Goal: Find specific page/section: Find specific page/section

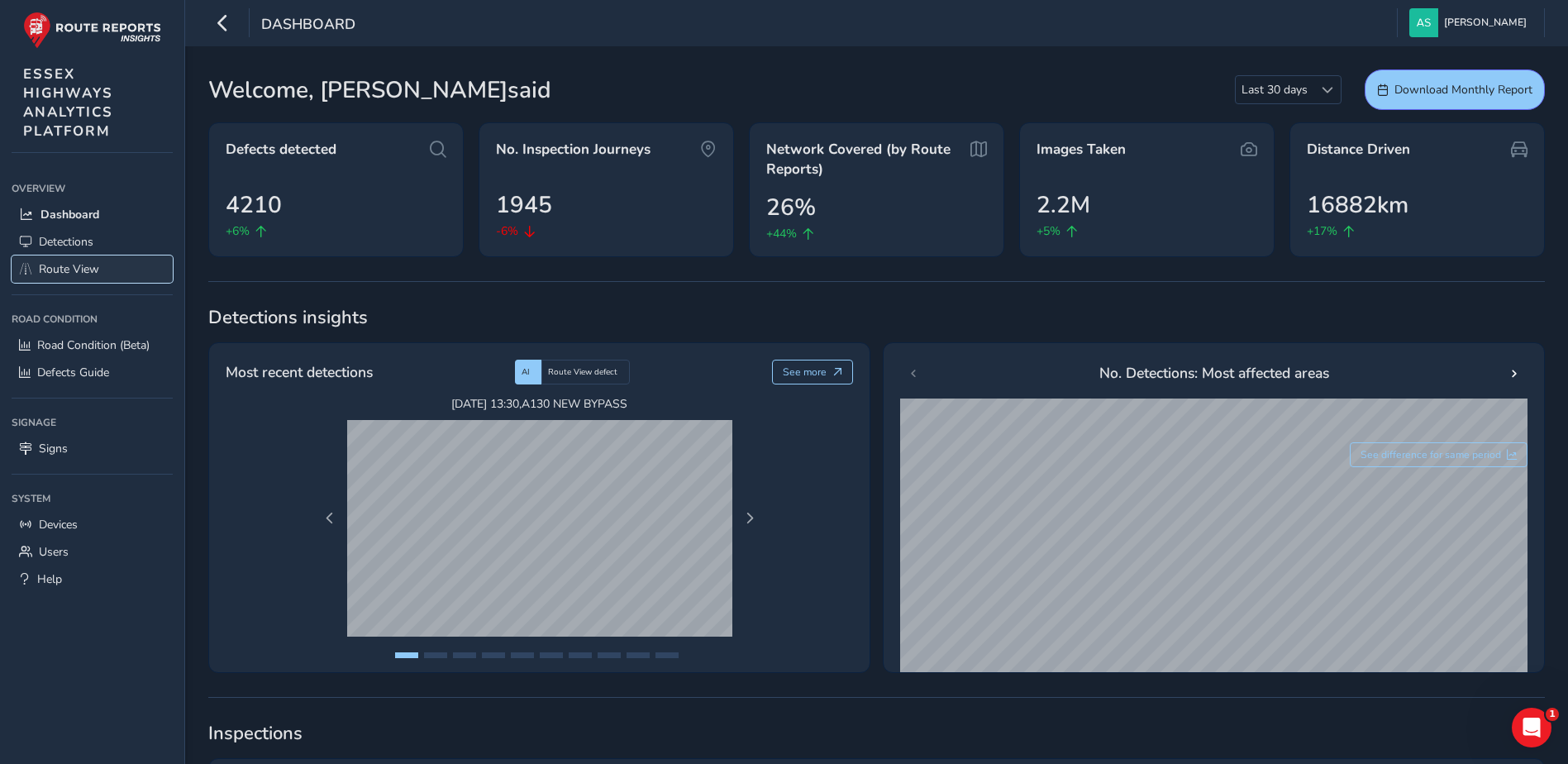
click at [66, 276] on span "Route View" at bounding box center [68, 269] width 60 height 16
click at [50, 271] on span "Route View" at bounding box center [68, 269] width 60 height 16
